Goal: Navigation & Orientation: Find specific page/section

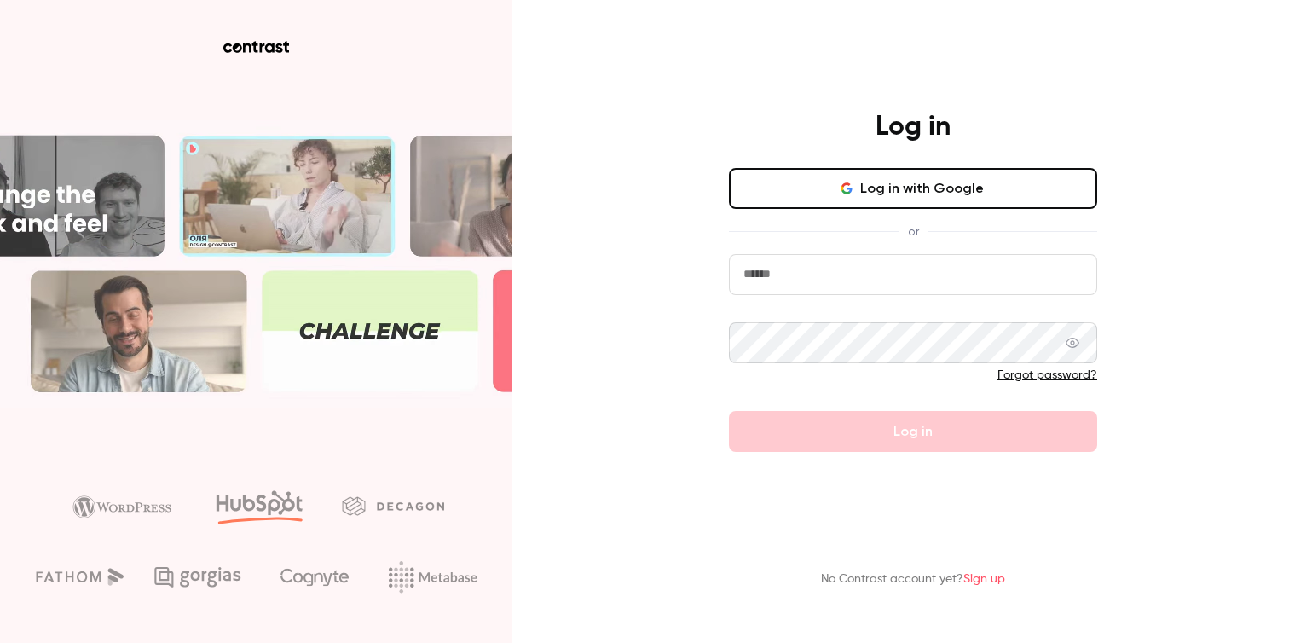
click at [862, 196] on button "Log in with Google" at bounding box center [913, 188] width 368 height 41
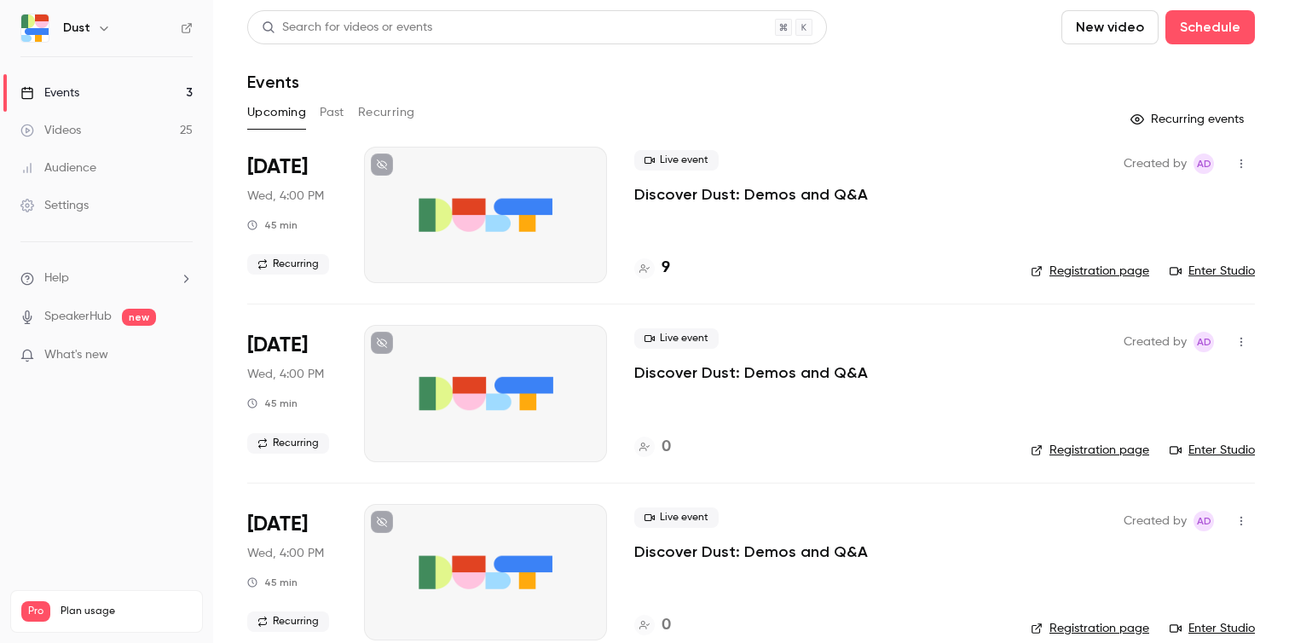
click at [1080, 270] on link "Registration page" at bounding box center [1089, 271] width 118 height 17
click at [1225, 274] on link "Enter Studio" at bounding box center [1211, 271] width 85 height 17
